Goal: Find contact information: Find contact information

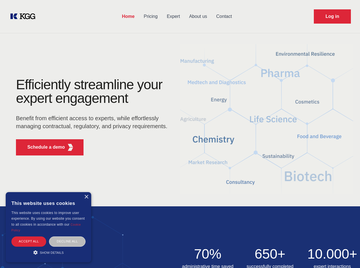
click at [180, 134] on div "Efficiently streamline your expert engagement Benefit from efficient access to …" at bounding box center [93, 119] width 173 height 82
click at [43, 147] on p "Schedule a demo" at bounding box center [46, 147] width 38 height 7
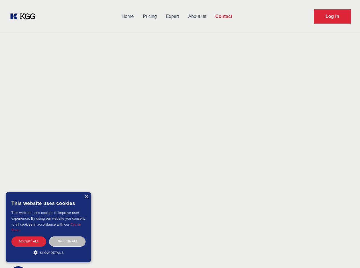
click at [86, 197] on div "× This website uses cookies This website uses cookies to improve user experienc…" at bounding box center [48, 227] width 85 height 70
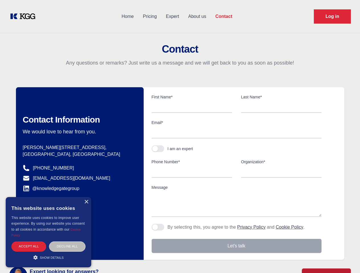
click at [29, 242] on div "Accept all" at bounding box center [28, 247] width 35 height 10
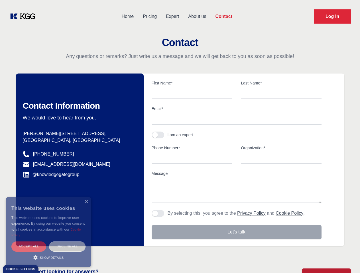
click at [67, 242] on div "Decline all" at bounding box center [67, 247] width 36 height 10
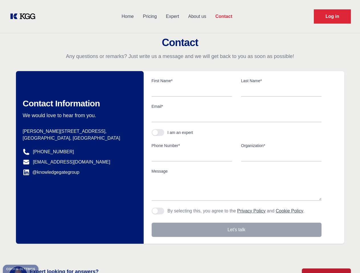
click at [48, 253] on main "Contact Any questions or remarks? Just write us a message and we will get back …" at bounding box center [180, 148] width 360 height 296
